Goal: Transaction & Acquisition: Purchase product/service

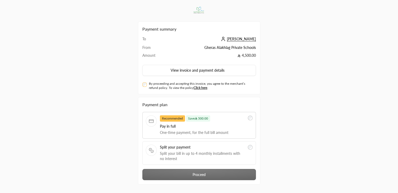
click at [310, 159] on div "Payment summary To [PERSON_NAME] From Gheras Alakhlag Private Schools Amount 4,…" at bounding box center [199, 107] width 398 height 215
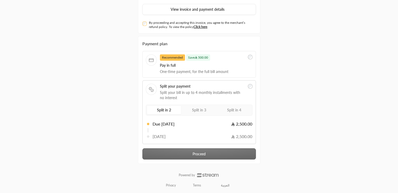
click at [246, 56] on label "Recommended Save 500.00 Pay in full One-time payment, for the full bill amount" at bounding box center [199, 64] width 107 height 20
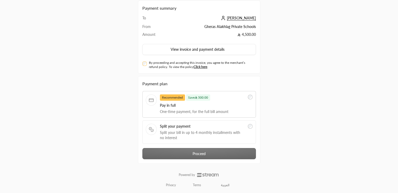
click at [204, 154] on div "Payment plan Recommended Save 500.00 Pay in full One-time payment, for the full…" at bounding box center [199, 120] width 114 height 79
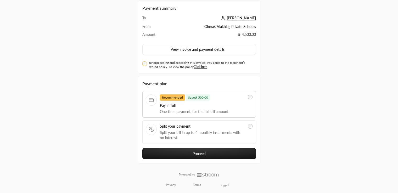
click at [195, 155] on button "Proceed" at bounding box center [199, 153] width 114 height 11
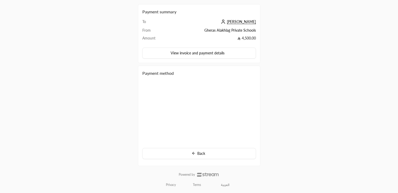
scroll to position [21, 0]
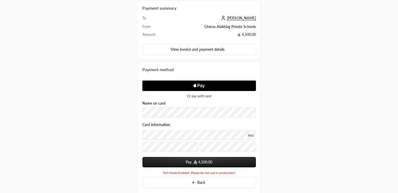
click at [185, 163] on button "Pay 4,500.00" at bounding box center [199, 162] width 114 height 10
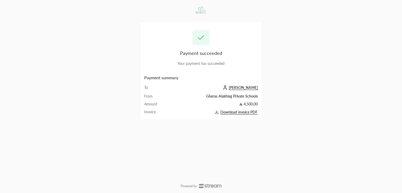
click at [232, 112] on span "Download invoice PDF" at bounding box center [238, 112] width 37 height 5
